Goal: Task Accomplishment & Management: Manage account settings

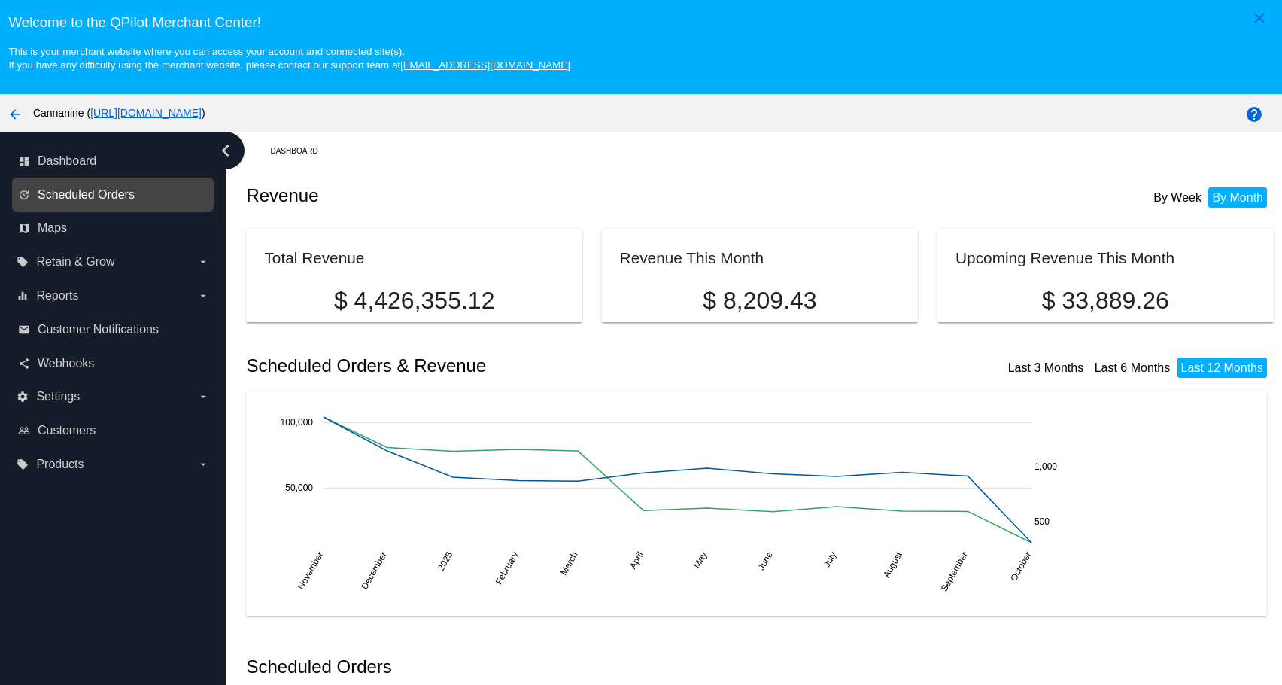
click at [68, 196] on span "Scheduled Orders" at bounding box center [86, 195] width 97 height 14
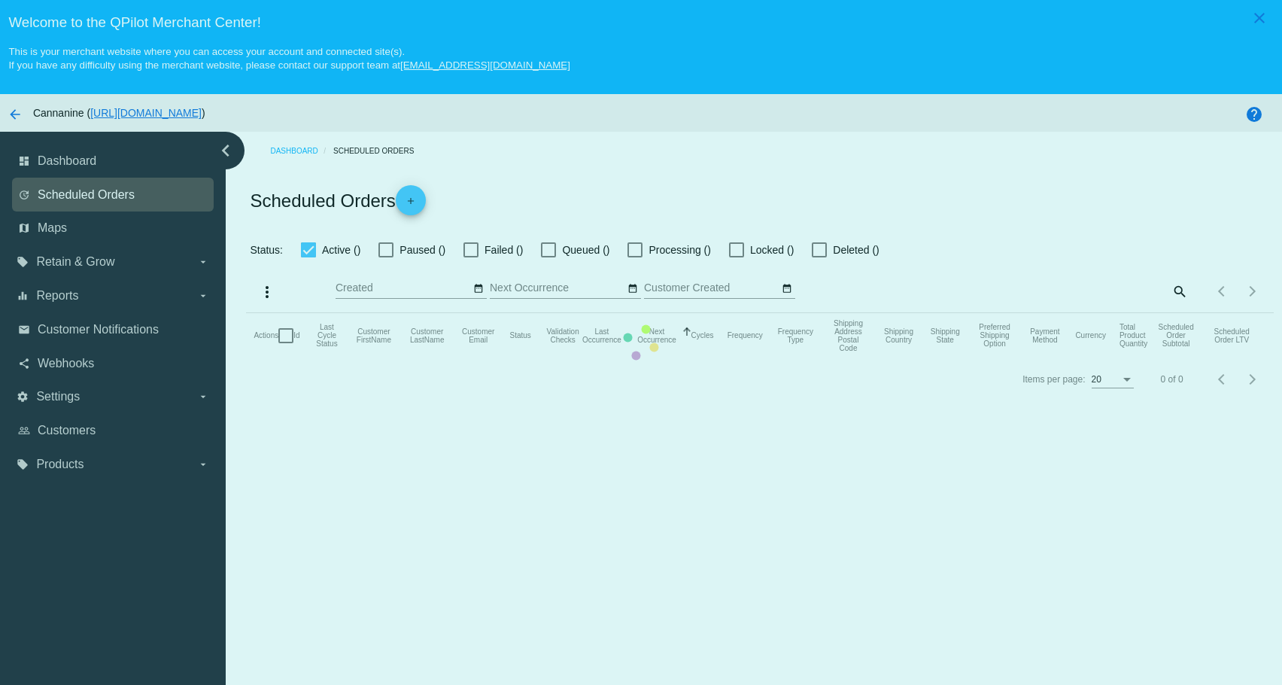
click at [246, 313] on mat-table "Actions Id Last Cycle Status Customer FirstName Customer LastName Customer Emai…" at bounding box center [759, 335] width 1027 height 45
checkbox input "true"
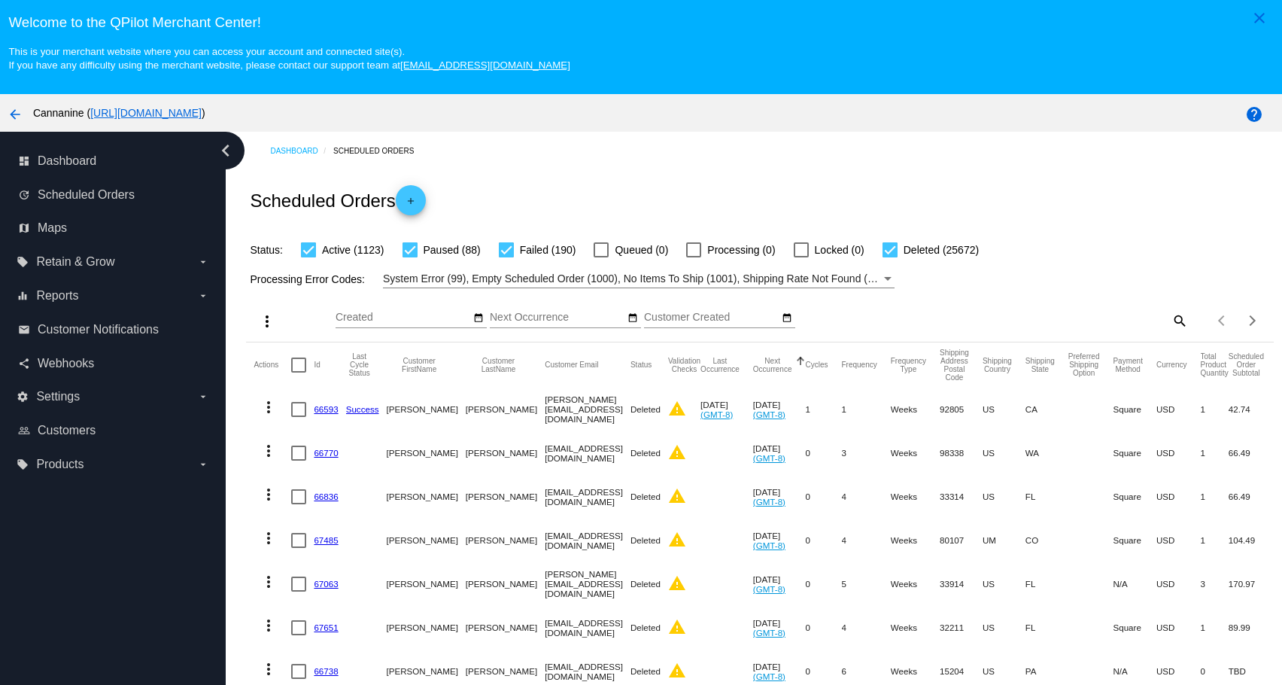
click at [1170, 321] on mat-icon "search" at bounding box center [1179, 320] width 18 height 23
click at [1048, 328] on div at bounding box center [1060, 327] width 256 height 1
click at [1032, 318] on input "Search" at bounding box center [1060, 318] width 256 height 12
paste input "marissa.seid@hotmail.com"
type input "marissa.seid@hotmail.com"
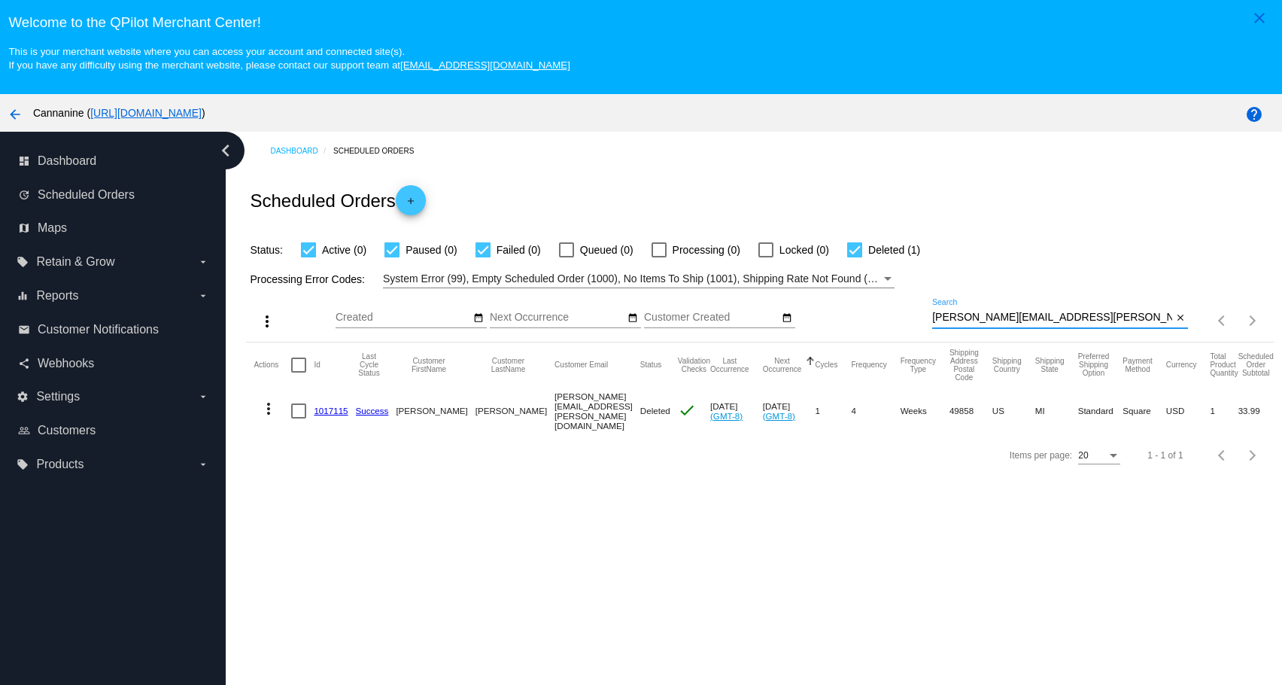
click at [270, 417] on mat-icon "more_vert" at bounding box center [269, 409] width 18 height 18
drag, startPoint x: 293, startPoint y: 451, endPoint x: 208, endPoint y: 598, distance: 169.6
click at [208, 598] on div "info View Event Logs history View Cycles History edit View / Edit" at bounding box center [641, 342] width 1282 height 685
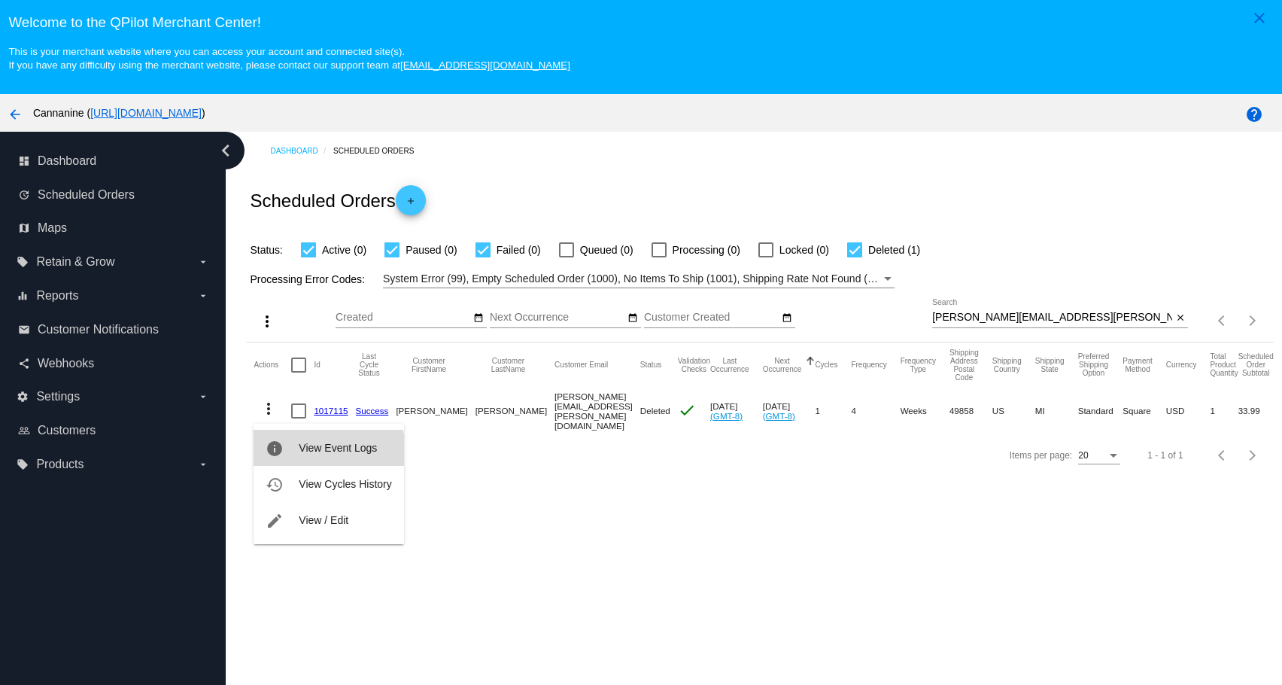
click at [305, 456] on button "info View Event Logs" at bounding box center [329, 448] width 150 height 36
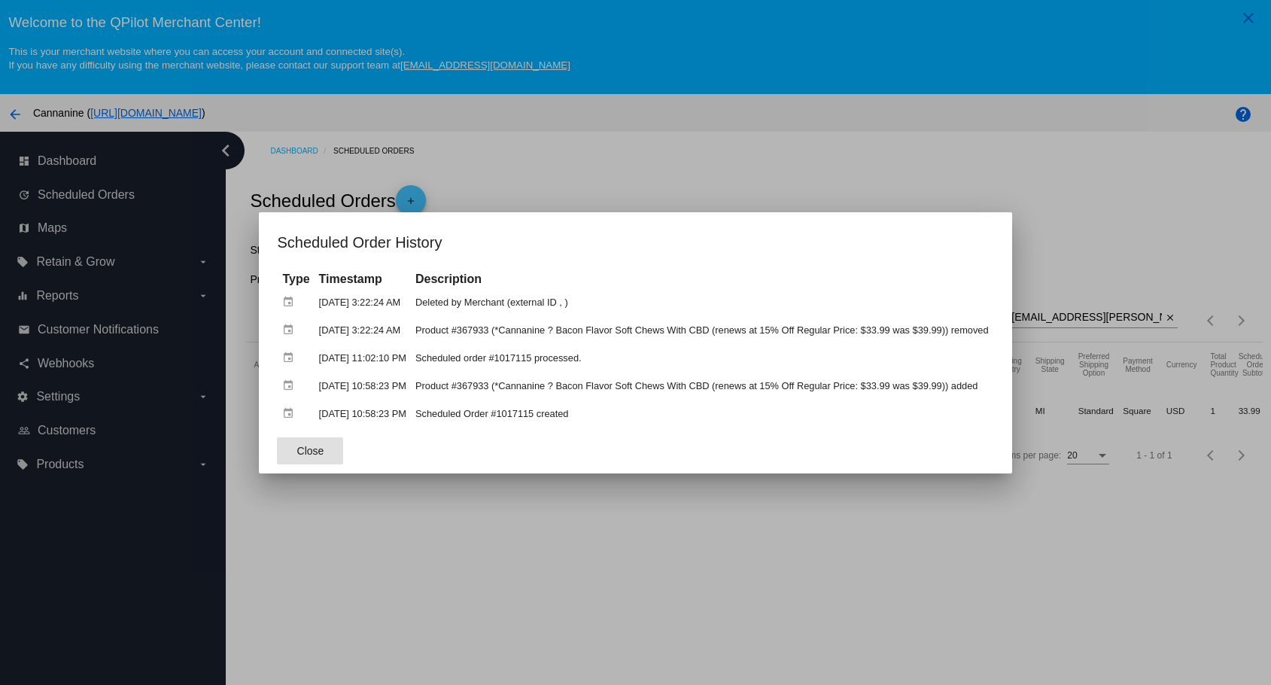
click at [277, 442] on button "Close" at bounding box center [310, 450] width 66 height 27
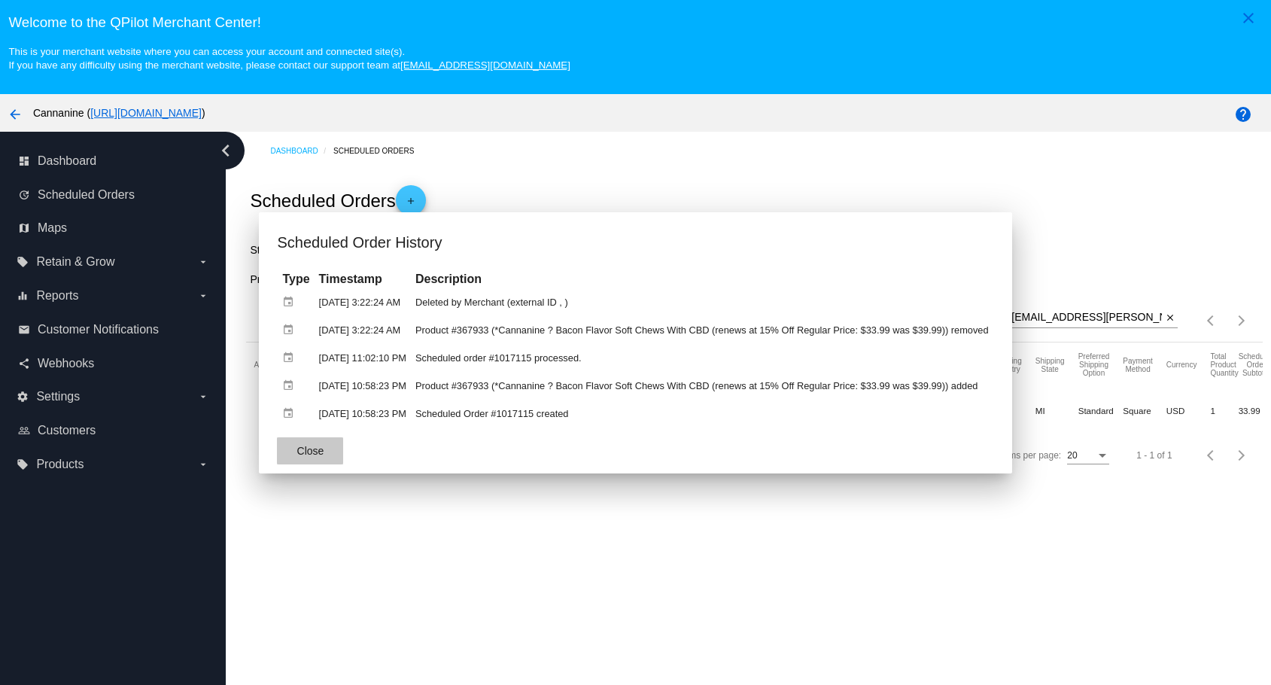
click at [364, 473] on mat-dialog-actions "Close" at bounding box center [635, 450] width 716 height 45
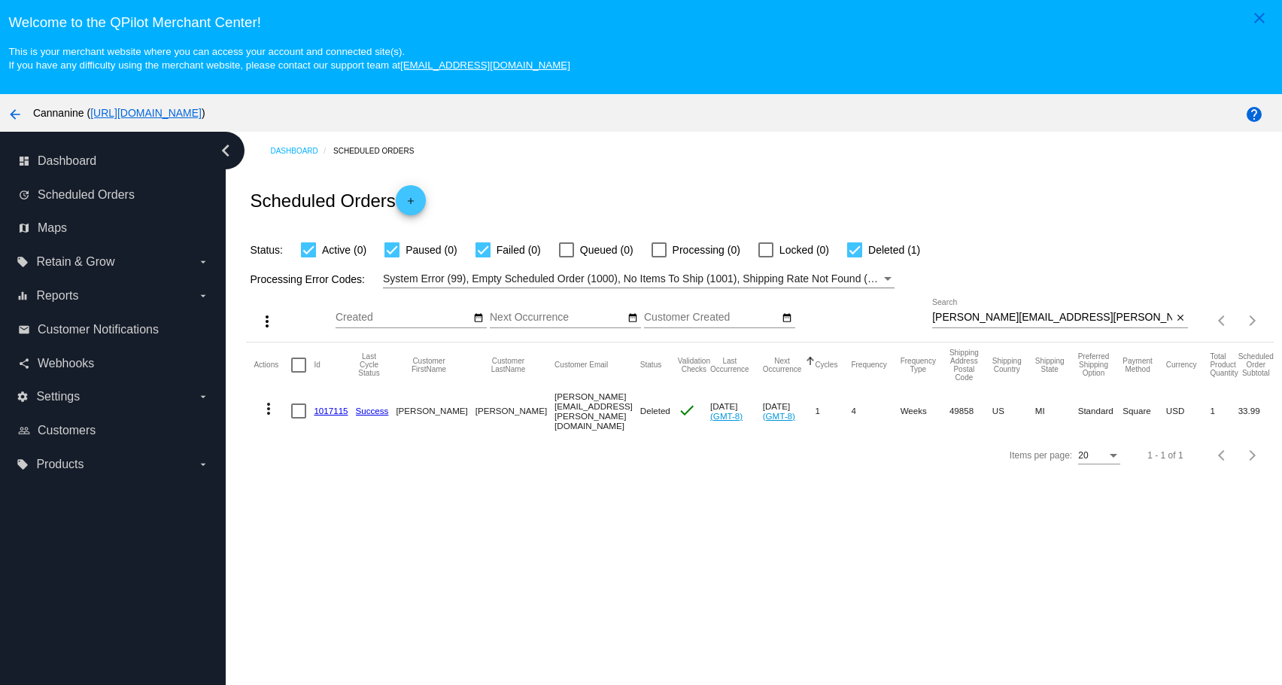
click at [1188, 319] on div "Items per page: 20 1 - 1 of 1" at bounding box center [1230, 320] width 85 height 42
click at [1175, 320] on mat-icon "close" at bounding box center [1180, 318] width 11 height 12
